Goal: Check status: Check status

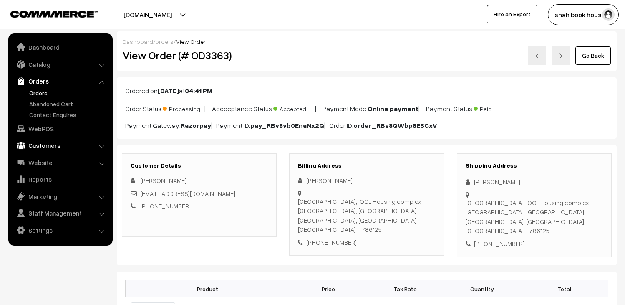
scroll to position [93, 0]
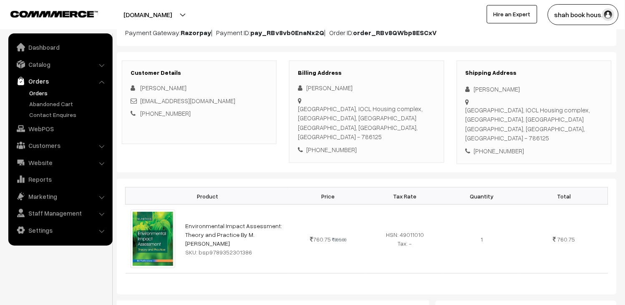
click at [42, 89] on link "Orders" at bounding box center [68, 93] width 83 height 9
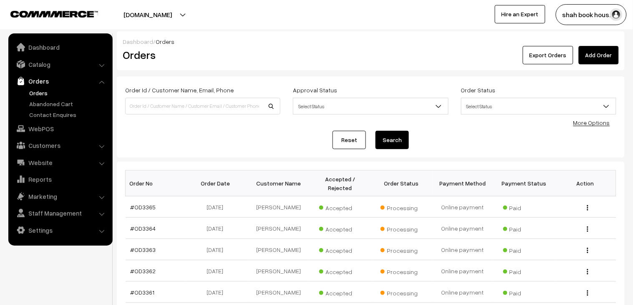
click at [46, 88] on link "Orders" at bounding box center [59, 80] width 99 height 15
click at [40, 90] on link "Orders" at bounding box center [68, 93] width 83 height 9
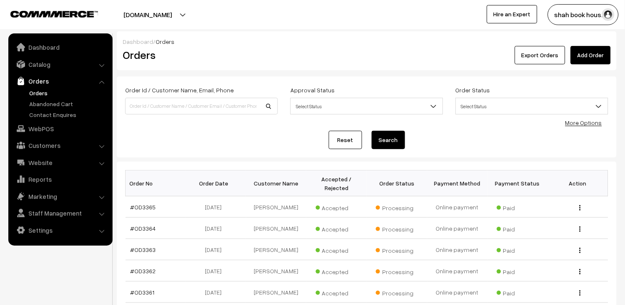
click at [42, 89] on link "Orders" at bounding box center [68, 93] width 83 height 9
drag, startPoint x: 44, startPoint y: 90, endPoint x: 165, endPoint y: 5, distance: 148.0
click at [44, 90] on link "Orders" at bounding box center [68, 93] width 83 height 9
